Goal: Task Accomplishment & Management: Manage account settings

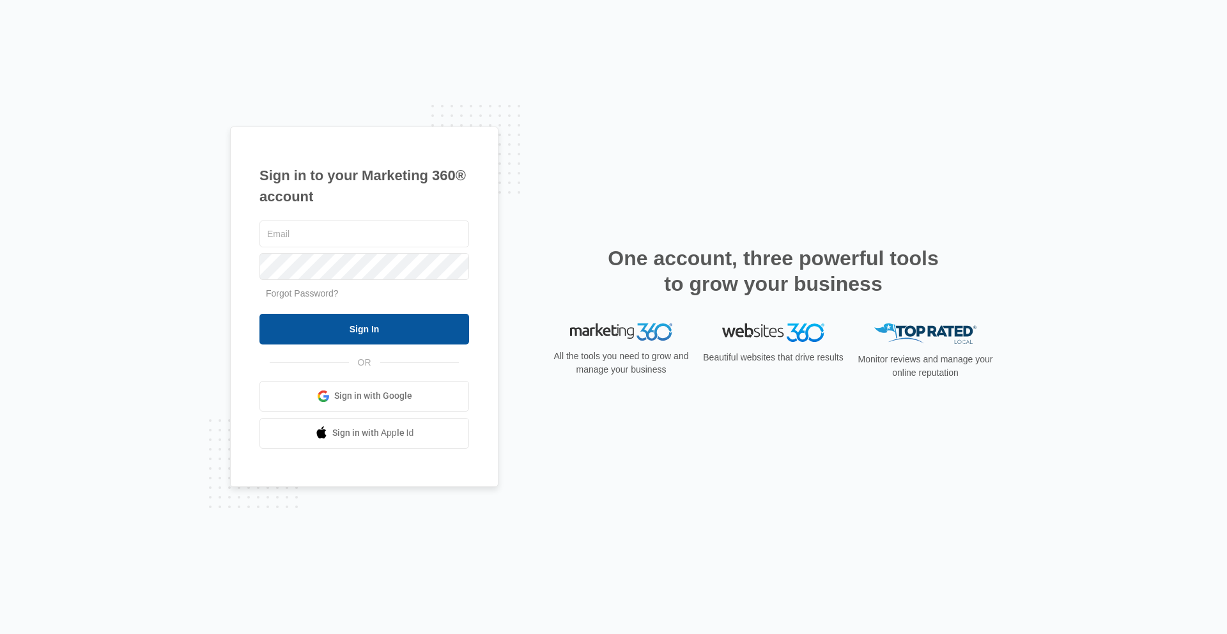
type input "[PERSON_NAME][EMAIL_ADDRESS][PERSON_NAME][DOMAIN_NAME]"
click at [394, 337] on input "Sign In" at bounding box center [364, 329] width 210 height 31
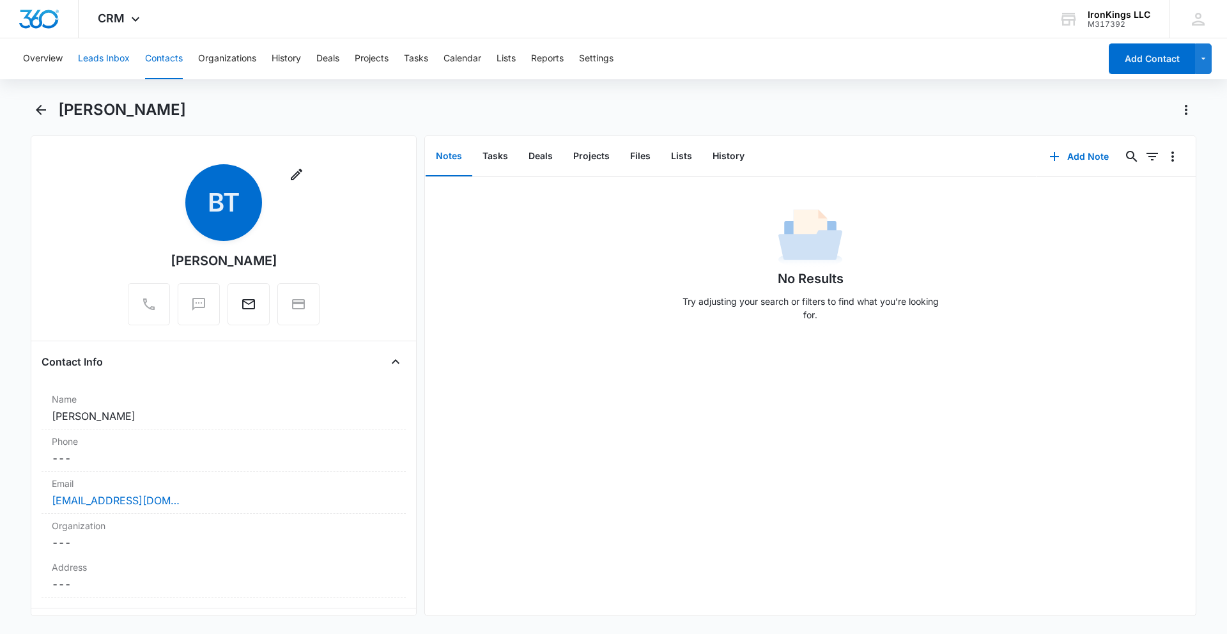
click at [118, 61] on button "Leads Inbox" at bounding box center [104, 58] width 52 height 41
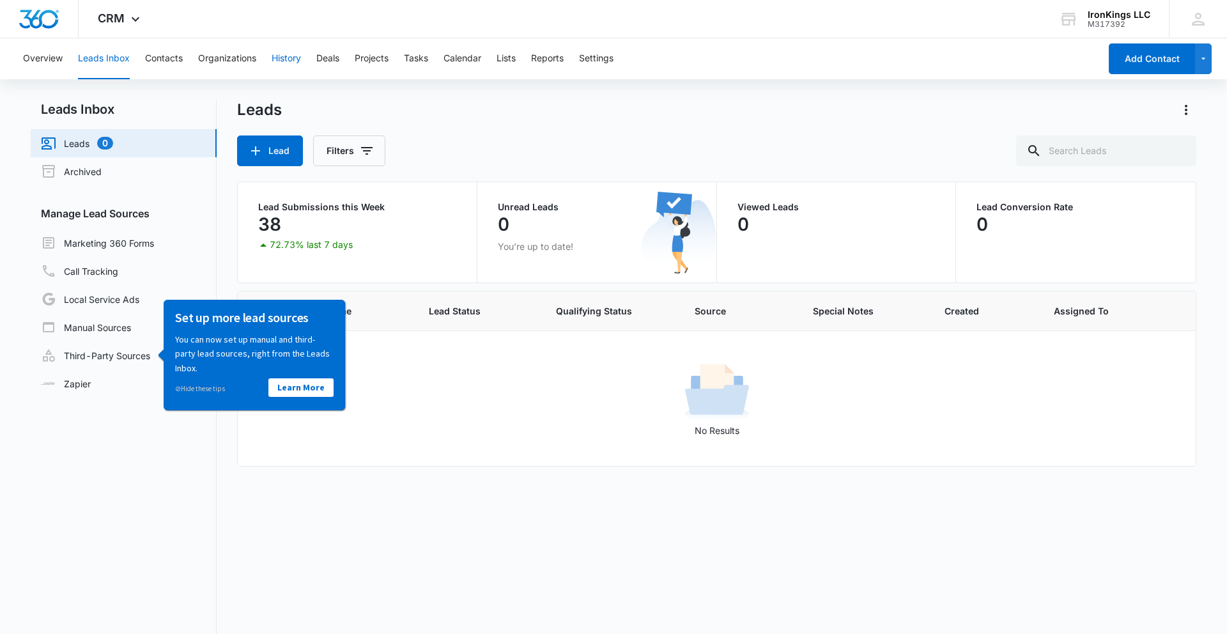
click at [284, 62] on button "History" at bounding box center [286, 58] width 29 height 41
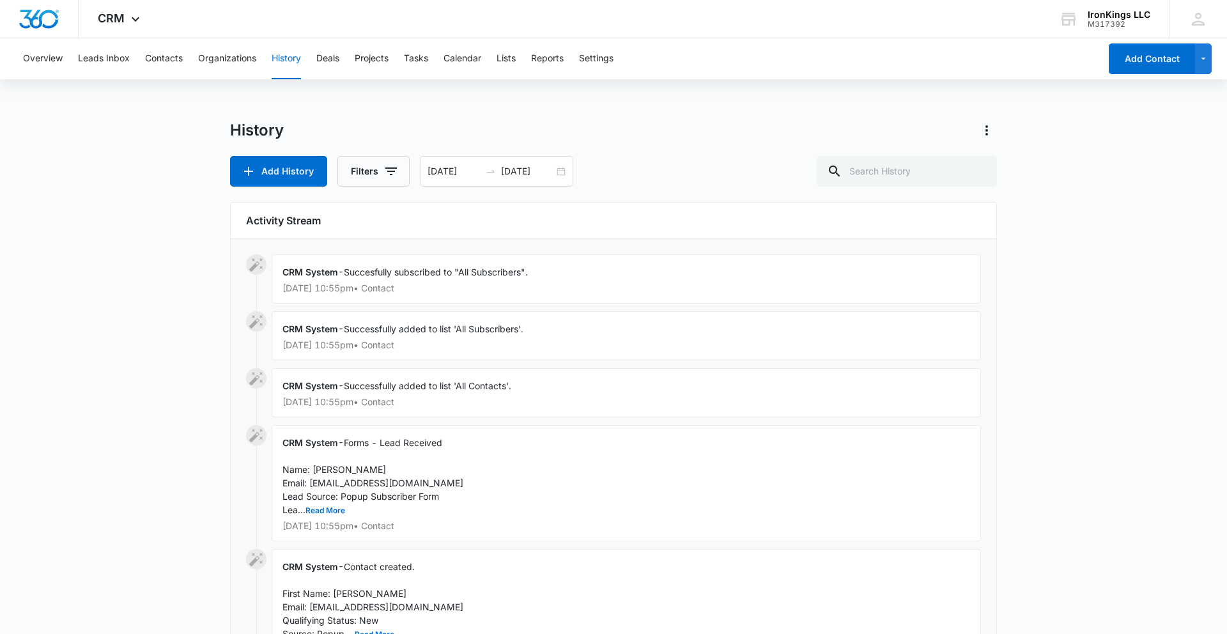
click at [500, 452] on div "CRM System - Forms - Lead Received Name: [PERSON_NAME] Email: [EMAIL_ADDRESS][D…" at bounding box center [626, 483] width 709 height 116
click at [336, 509] on button "Read More" at bounding box center [325, 511] width 40 height 8
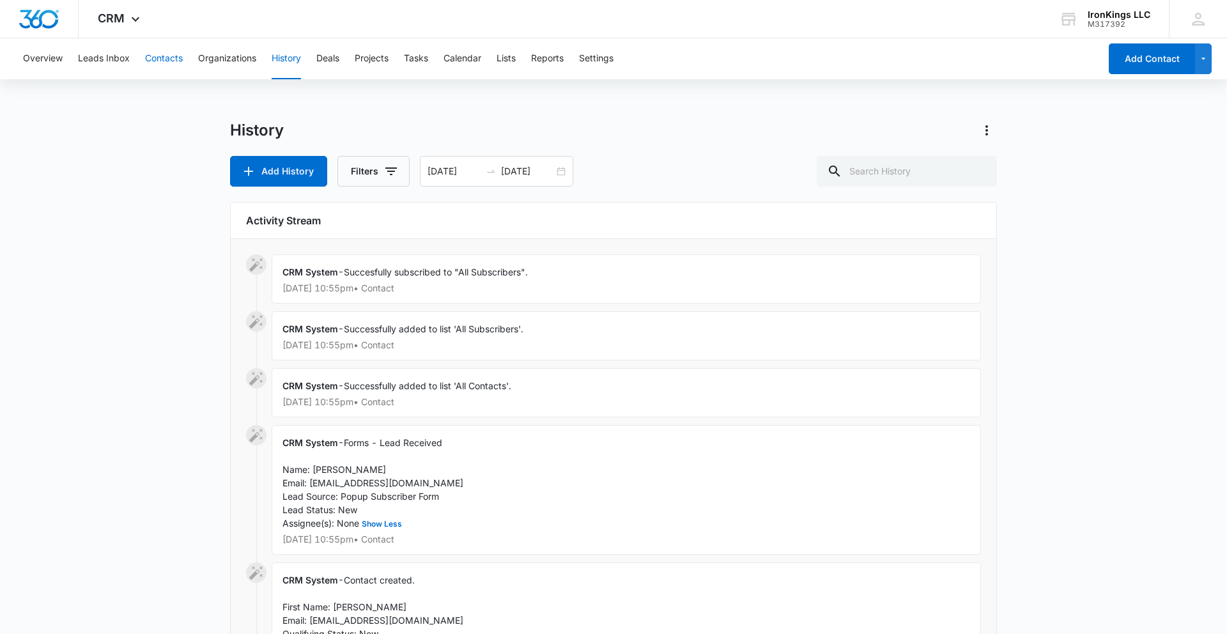
click at [166, 58] on button "Contacts" at bounding box center [164, 58] width 38 height 41
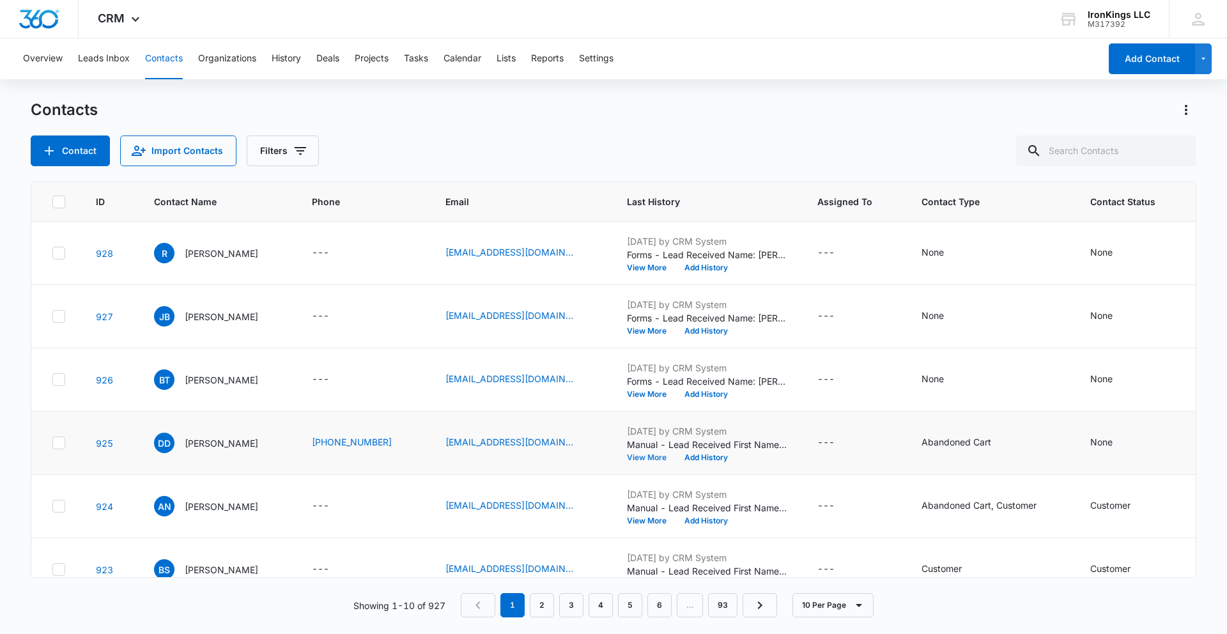
click at [647, 454] on button "View More" at bounding box center [651, 458] width 49 height 8
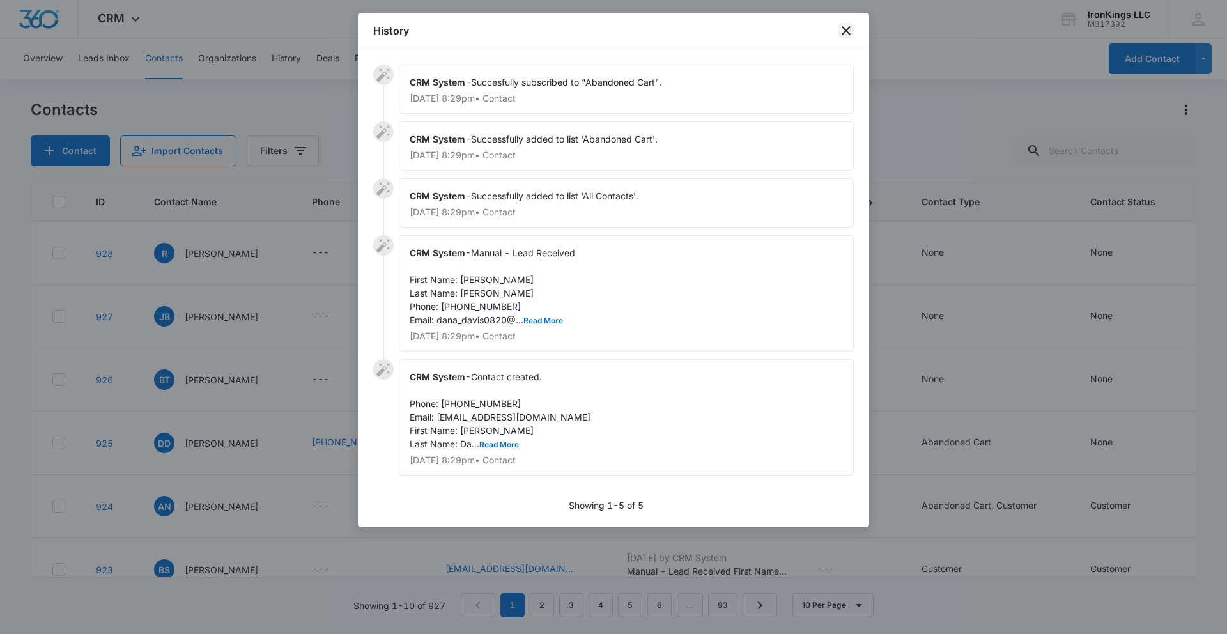
click at [850, 31] on icon "close" at bounding box center [845, 30] width 15 height 15
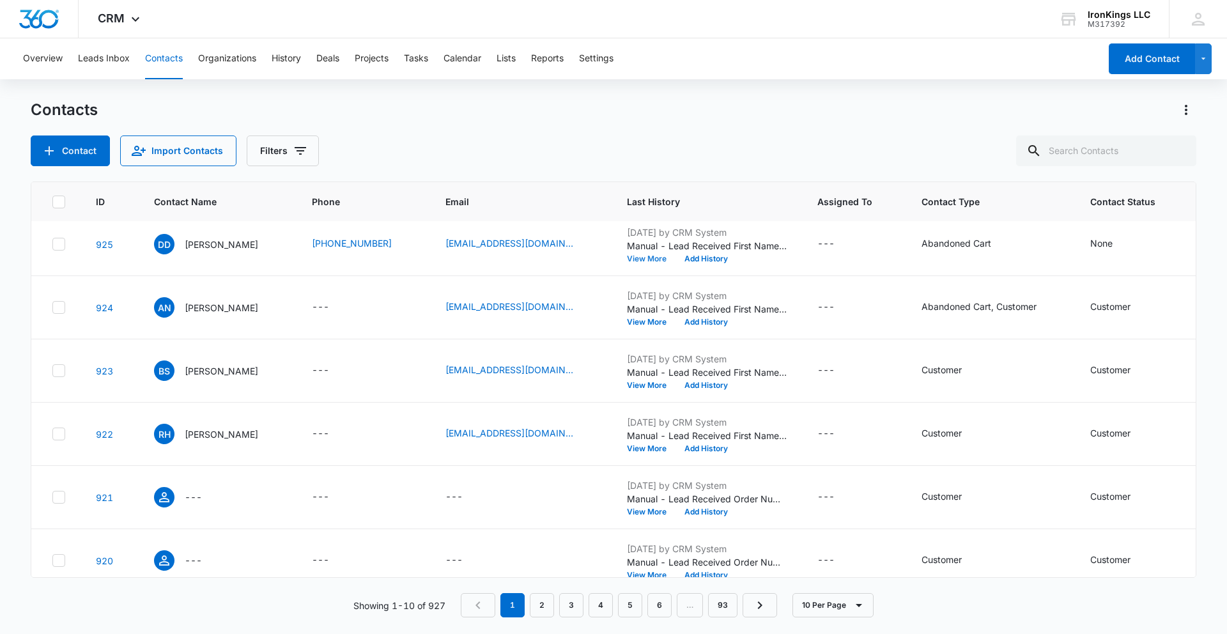
scroll to position [277, 0]
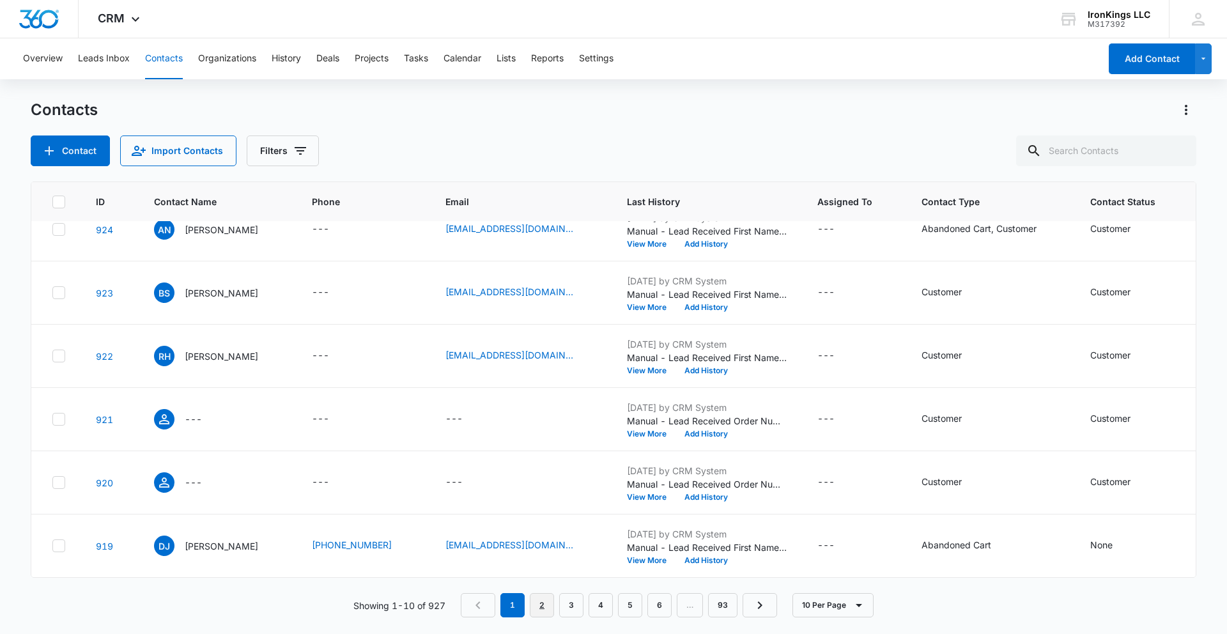
click at [541, 612] on link "2" at bounding box center [542, 605] width 24 height 24
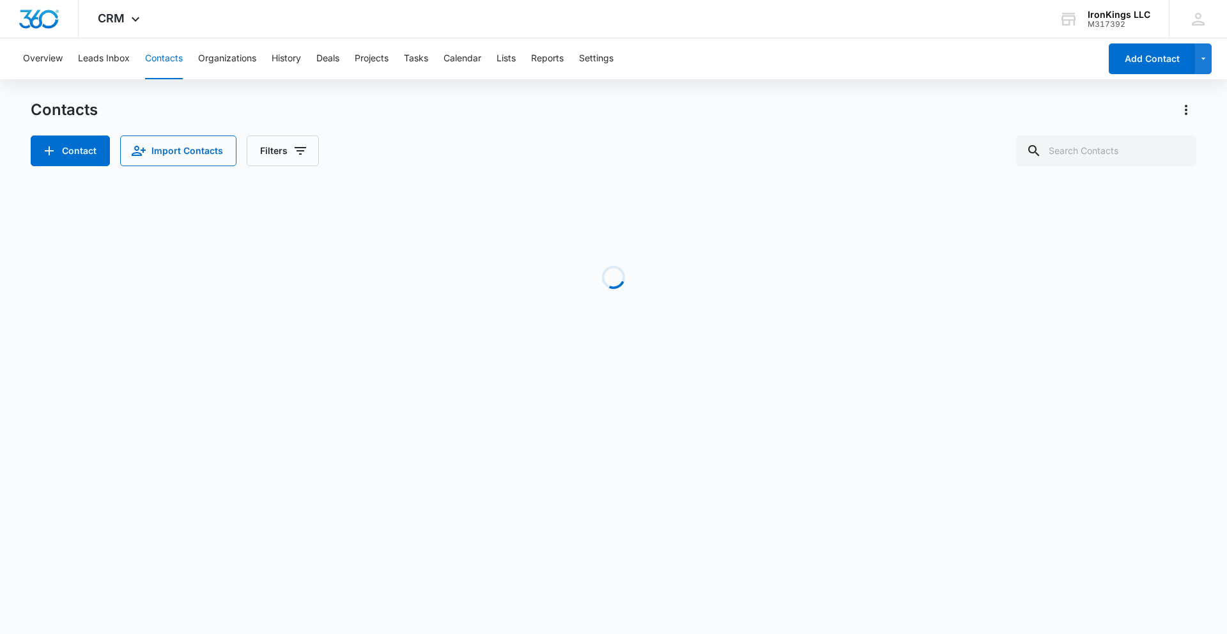
scroll to position [0, 0]
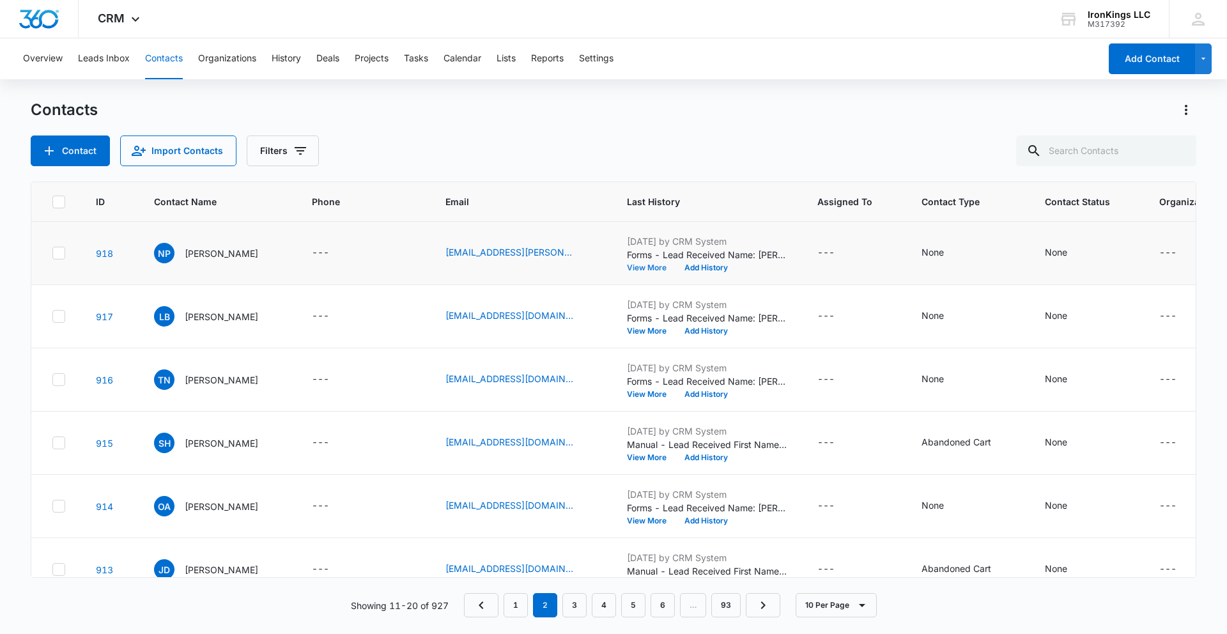
click at [629, 271] on button "View More" at bounding box center [651, 268] width 49 height 8
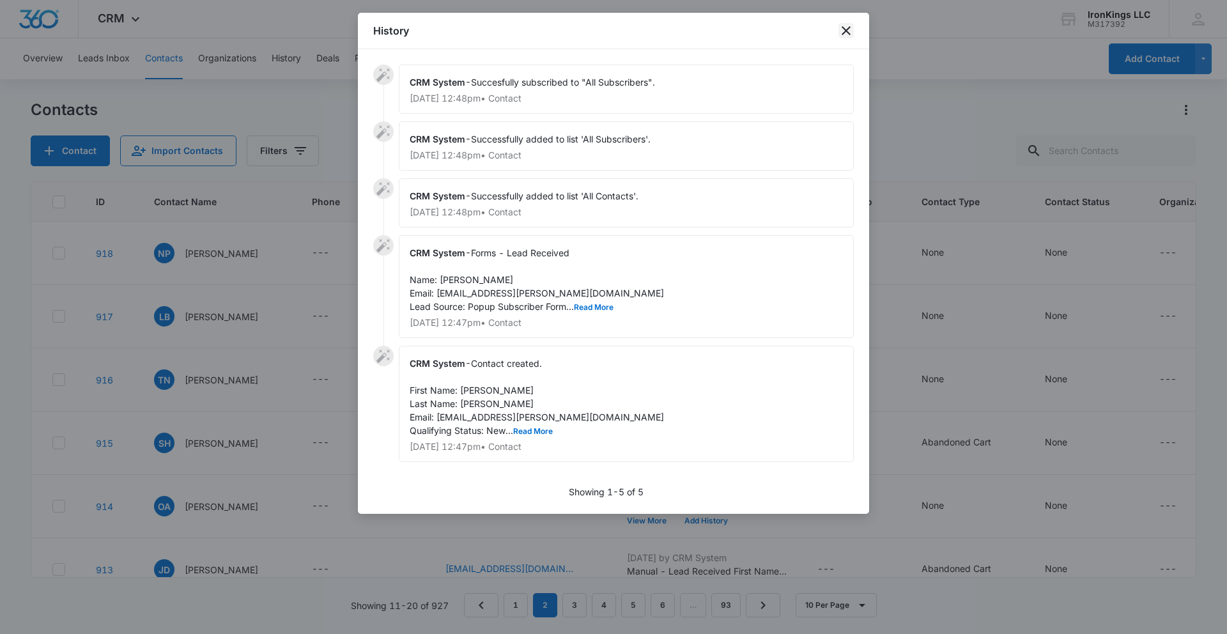
click at [841, 31] on icon "close" at bounding box center [845, 30] width 15 height 15
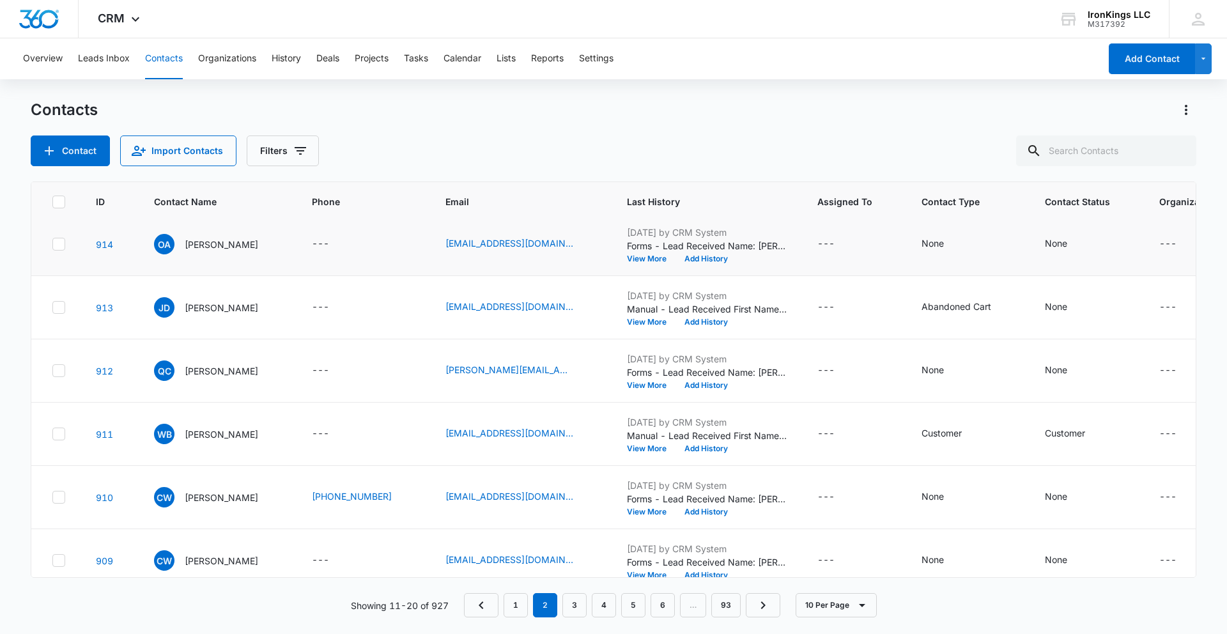
scroll to position [266, 0]
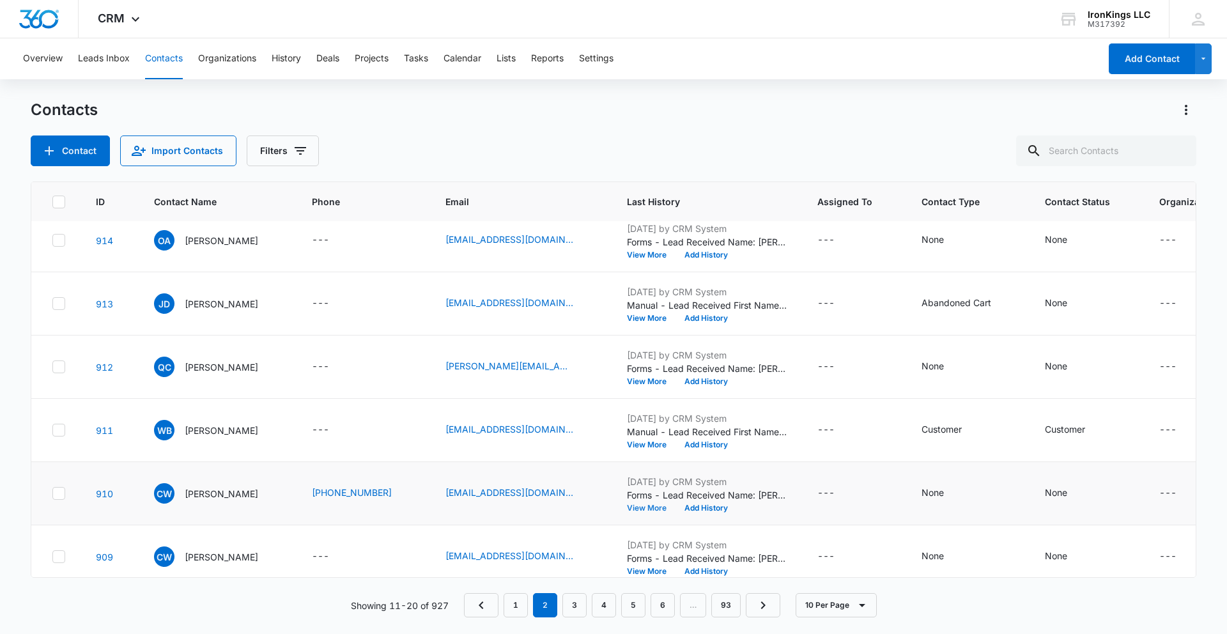
click at [640, 508] on button "View More" at bounding box center [651, 508] width 49 height 8
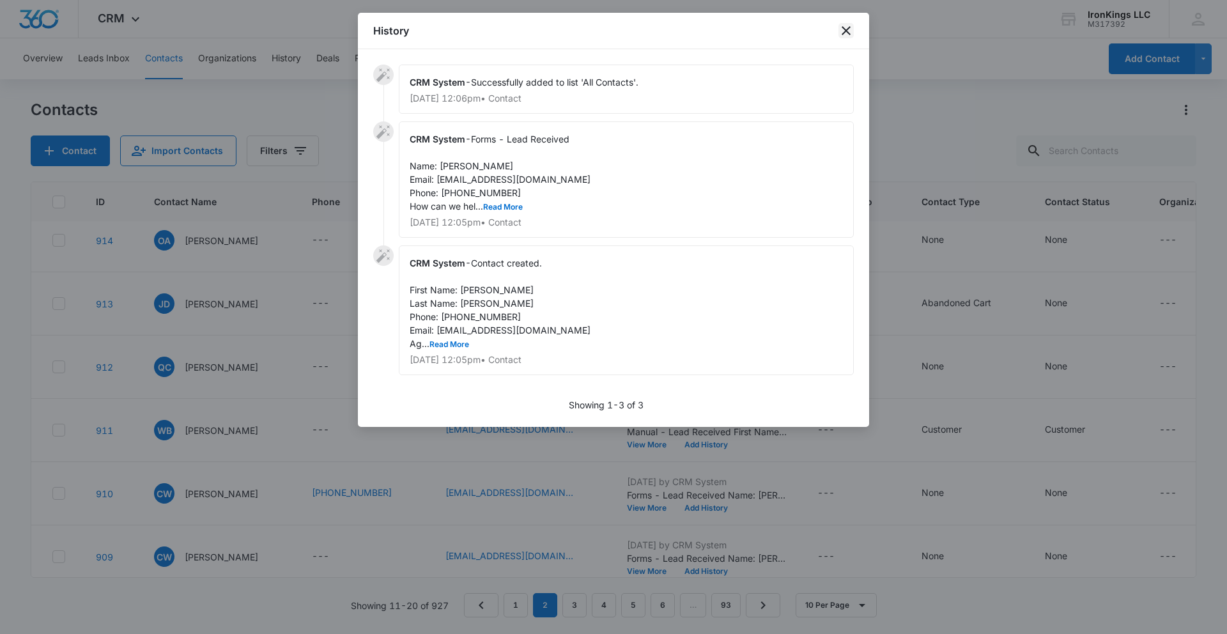
click at [849, 31] on icon "close" at bounding box center [845, 30] width 15 height 15
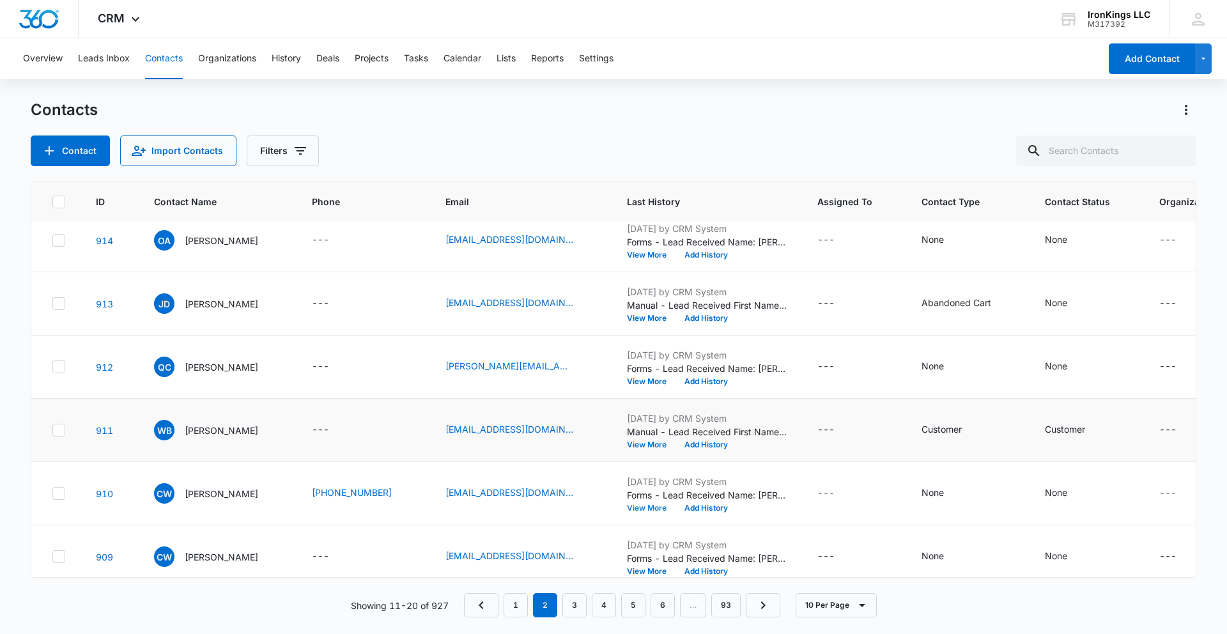
scroll to position [277, 0]
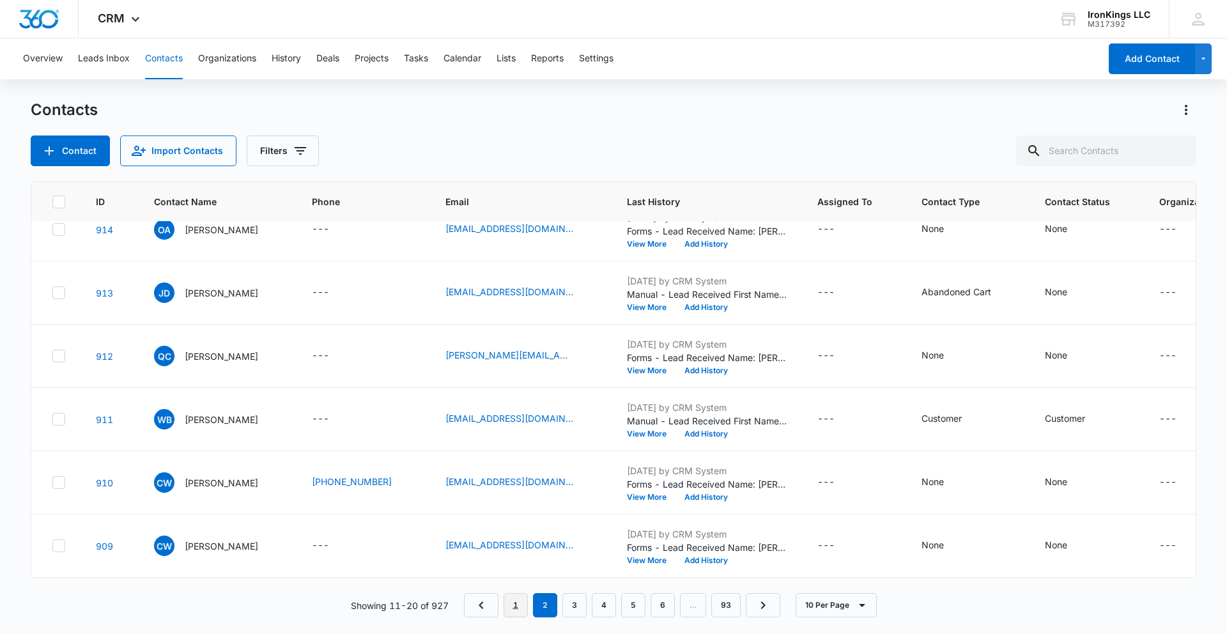
click at [518, 600] on link "1" at bounding box center [516, 605] width 24 height 24
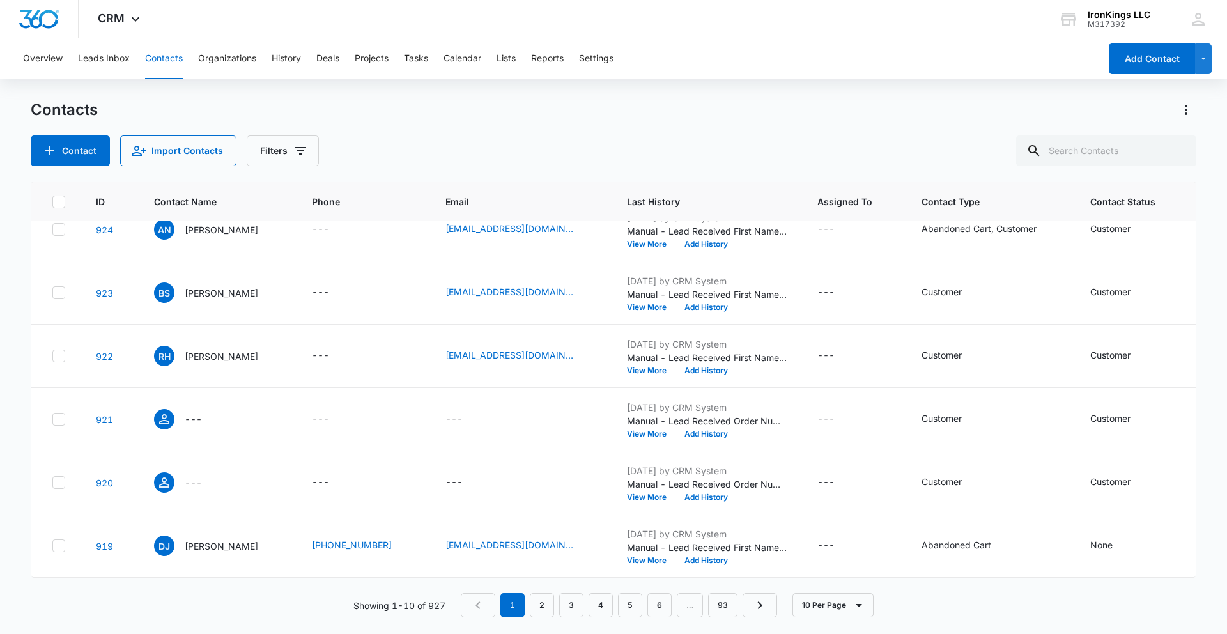
scroll to position [0, 0]
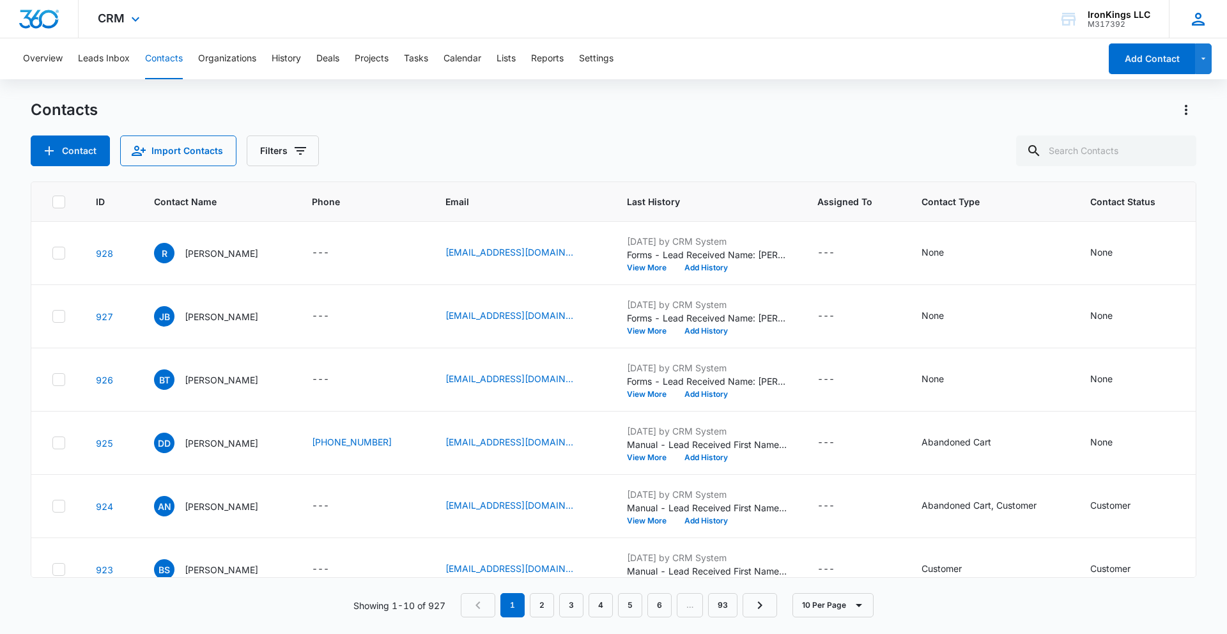
click at [1197, 26] on icon at bounding box center [1198, 19] width 19 height 19
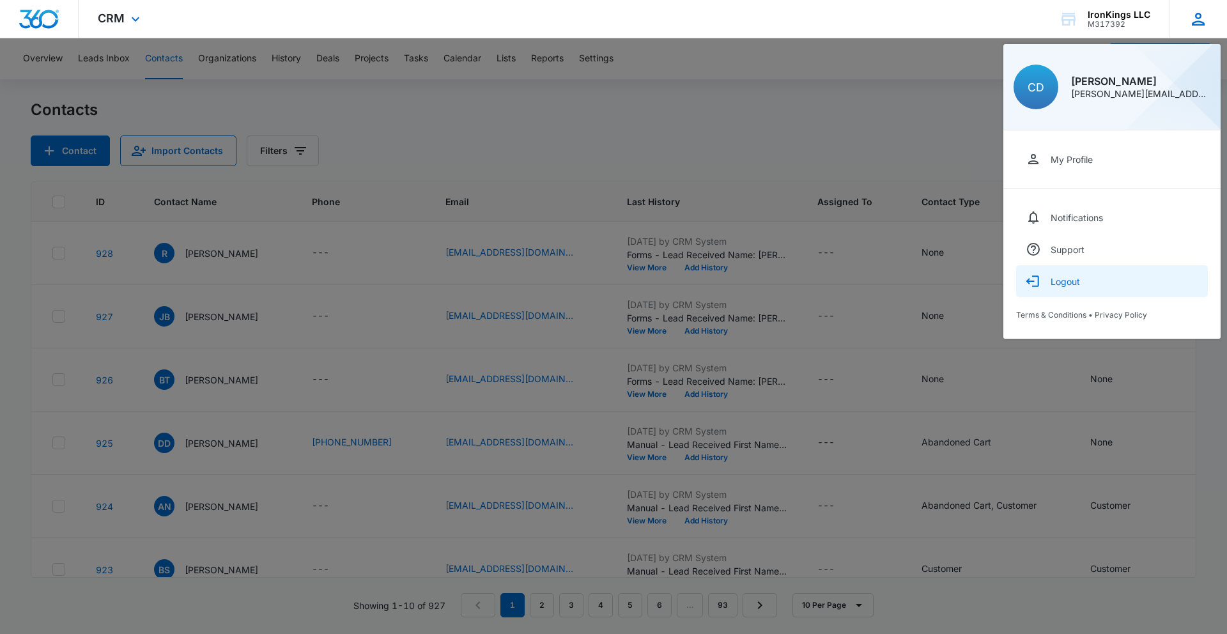
click at [1056, 279] on div "Logout" at bounding box center [1065, 281] width 29 height 11
